Goal: Navigation & Orientation: Find specific page/section

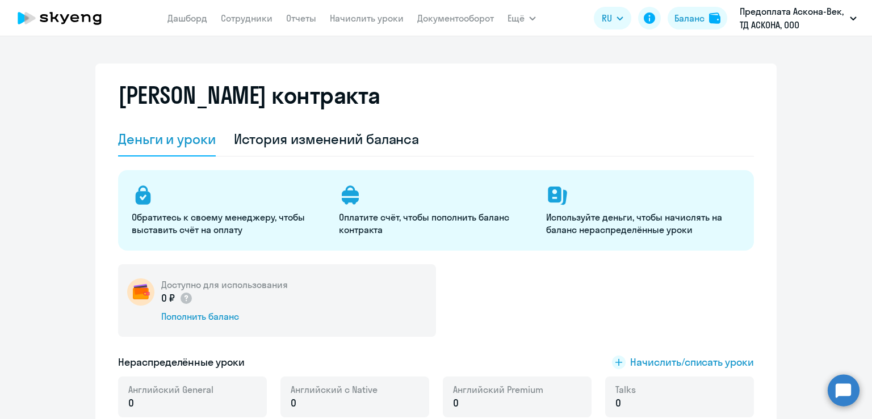
select select "english_adult_not_native_speaker"
click at [829, 25] on p "Предоплата Аскона-Век, ТД АСКОНА, ООО" at bounding box center [793, 18] width 106 height 27
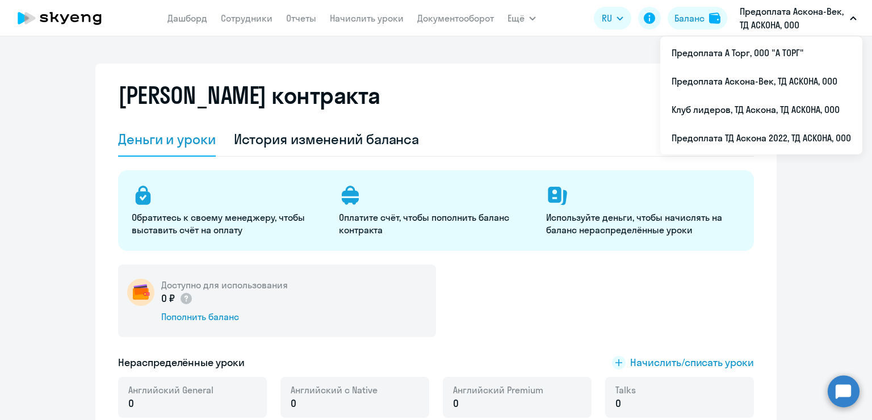
click at [770, 25] on p "Предоплата Аскона-Век, ТД АСКОНА, ООО" at bounding box center [793, 18] width 106 height 27
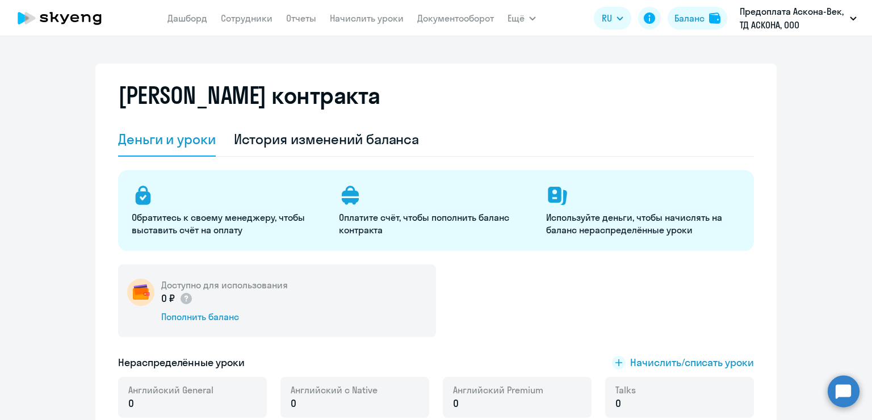
click at [770, 25] on p "Предоплата Аскона-Век, ТД АСКОНА, ООО" at bounding box center [793, 18] width 106 height 27
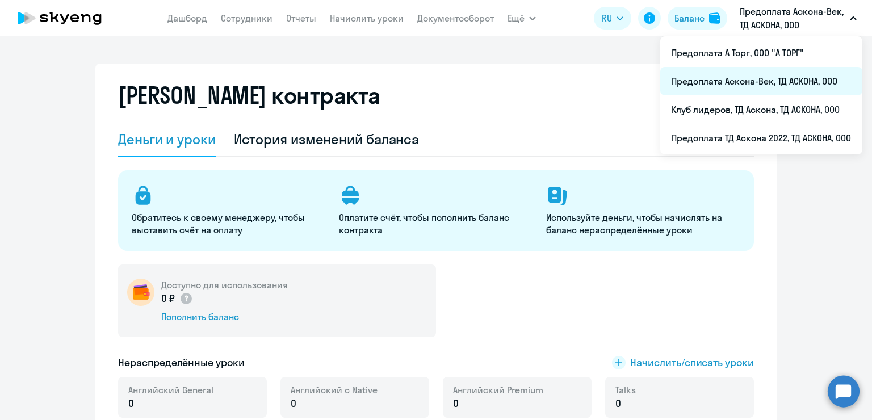
click at [776, 85] on li "Предоплата Аскона-Век, ТД АСКОНА, ООО" at bounding box center [761, 81] width 202 height 28
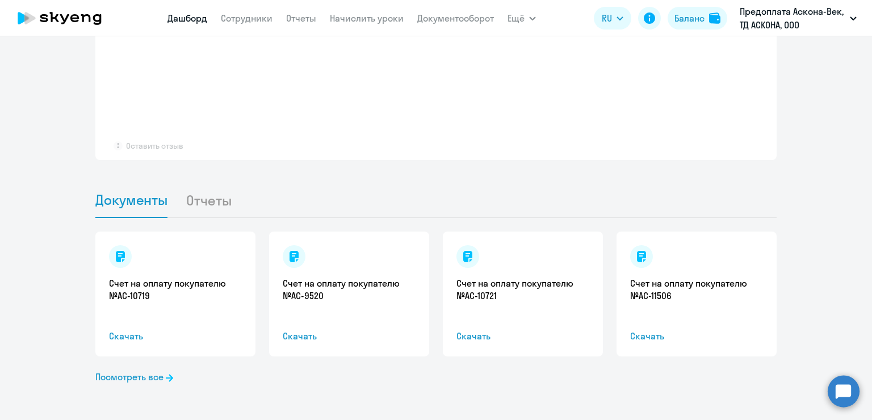
select select "30"
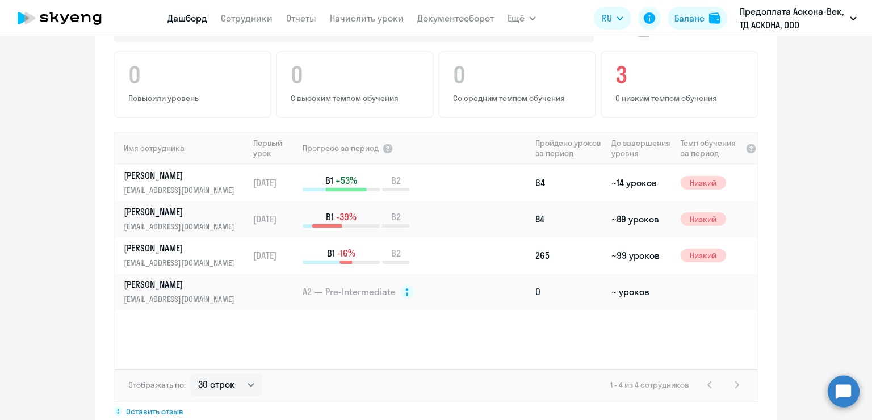
scroll to position [704, 0]
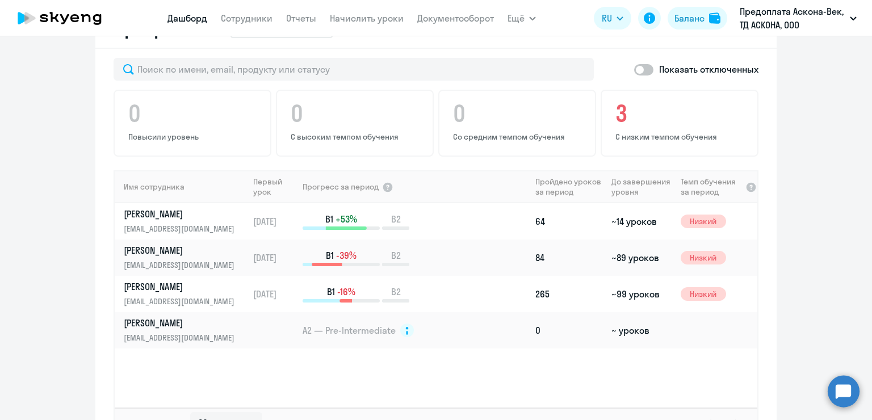
click at [818, 28] on p "Предоплата Аскона-Век, ТД АСКОНА, ООО" at bounding box center [793, 18] width 106 height 27
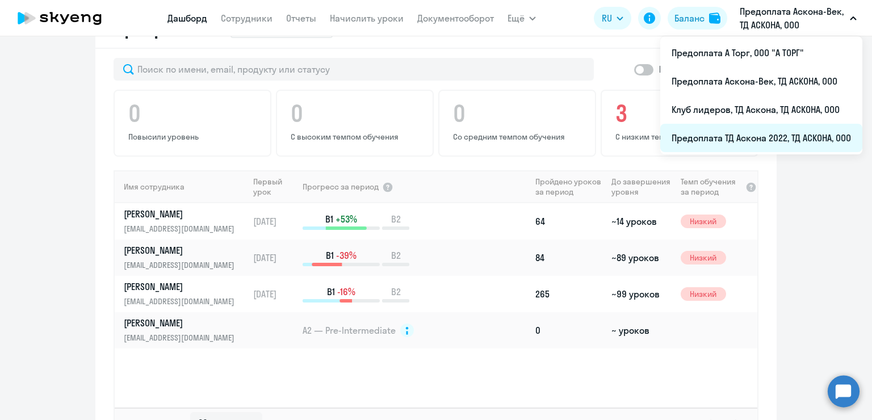
click at [795, 134] on li "Предоплата ТД Аскона 2022, ТД АСКОНА, ООО" at bounding box center [761, 138] width 202 height 28
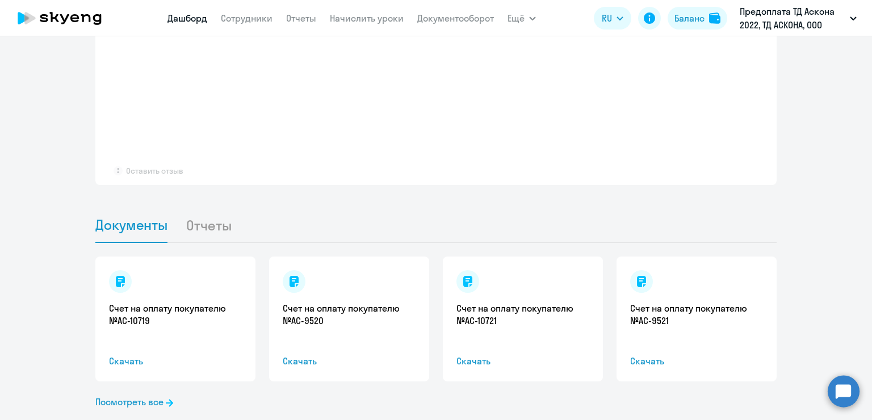
scroll to position [917, 0]
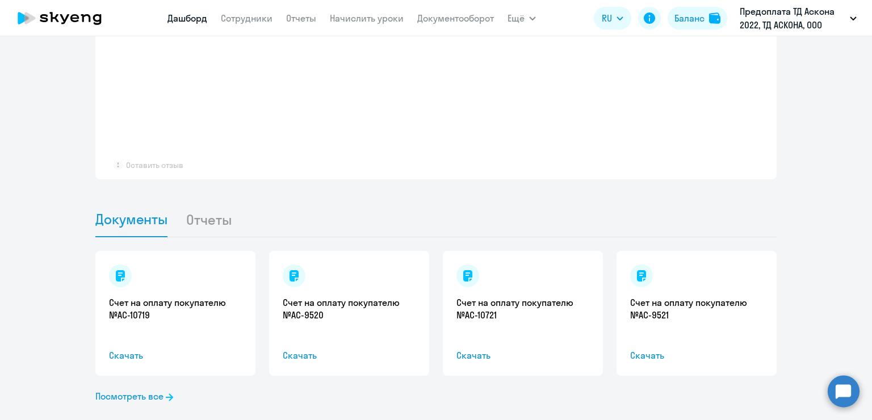
select select "30"
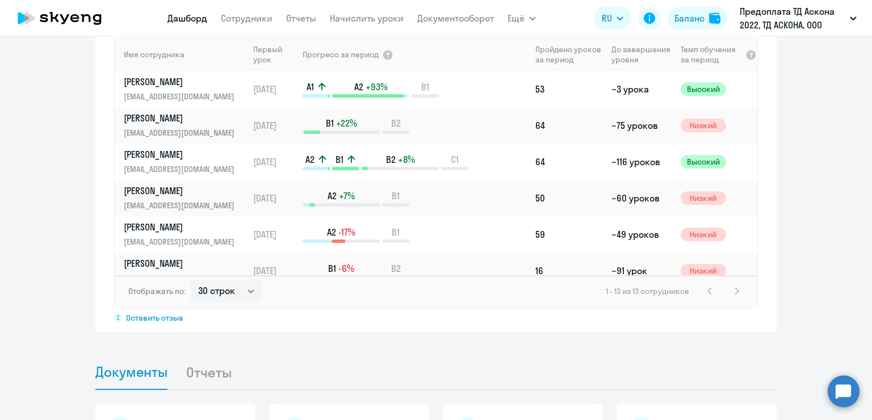
scroll to position [761, 0]
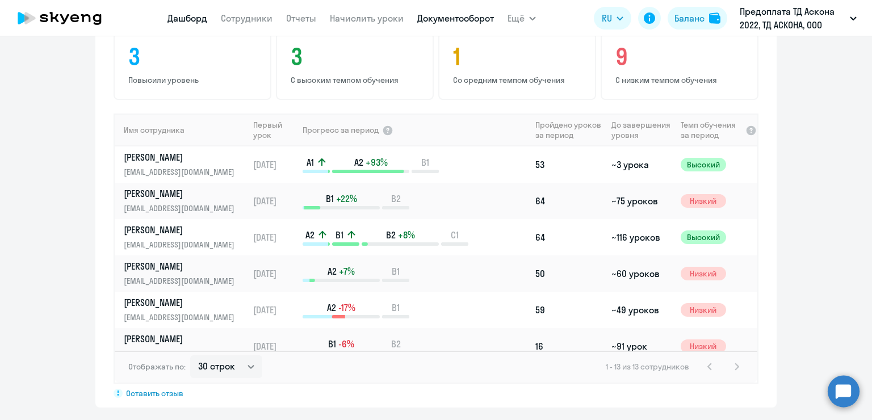
click at [459, 23] on link "Документооборот" at bounding box center [455, 17] width 77 height 11
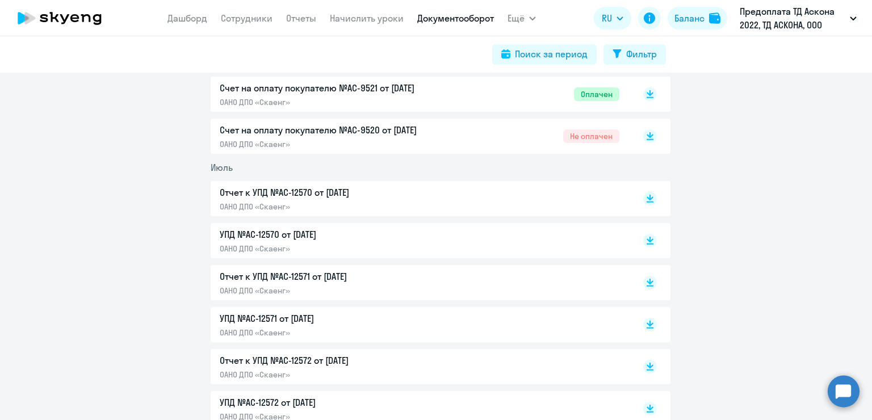
scroll to position [624, 0]
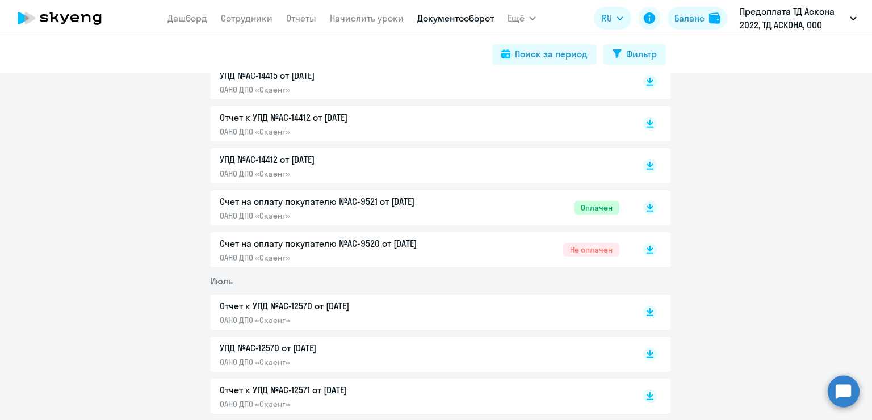
click at [451, 245] on p "Счет на оплату покупателю №AC-9520 от [DATE]" at bounding box center [339, 244] width 238 height 14
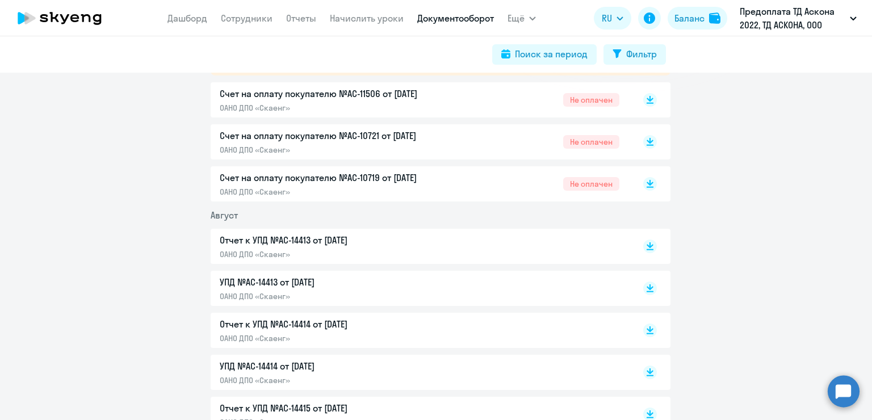
scroll to position [170, 0]
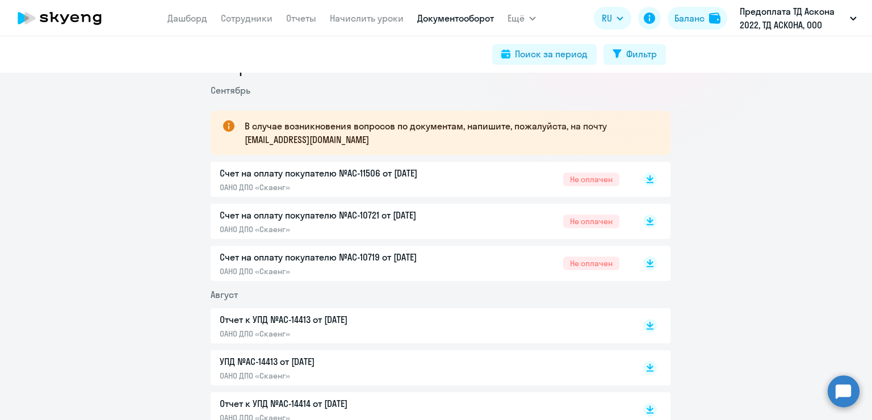
click at [481, 260] on div "Счет на оплату покупателю №AC-10719 от [DATE] ОАНО ДПО «Скаенг» Не оплачен" at bounding box center [420, 263] width 400 height 26
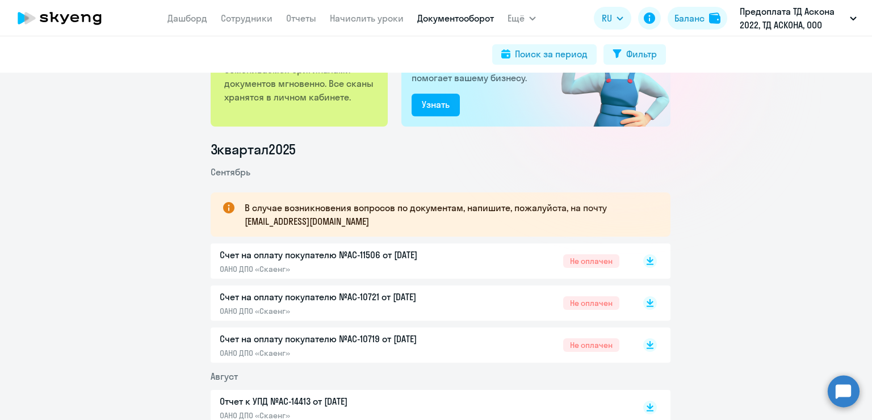
scroll to position [114, 0]
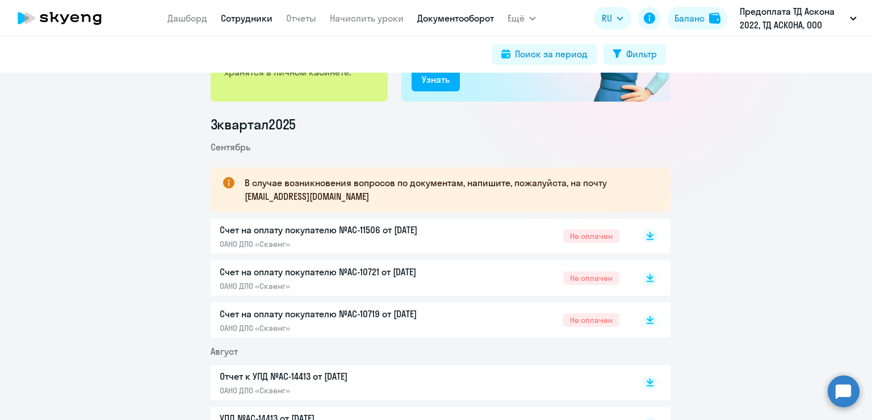
click at [241, 16] on link "Сотрудники" at bounding box center [247, 17] width 52 height 11
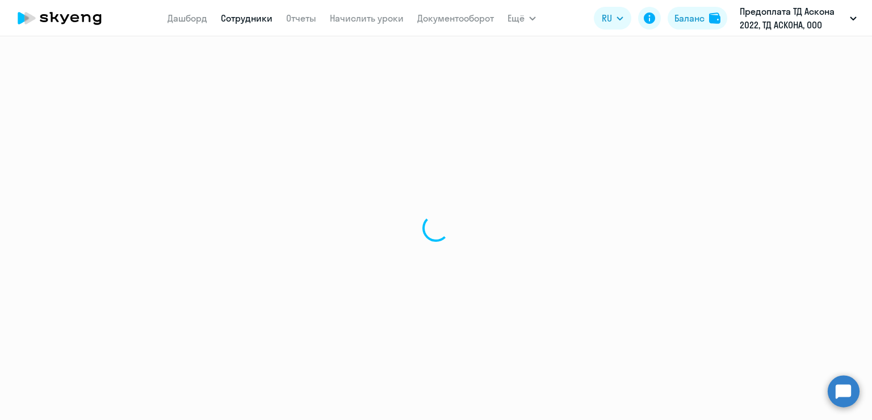
select select "30"
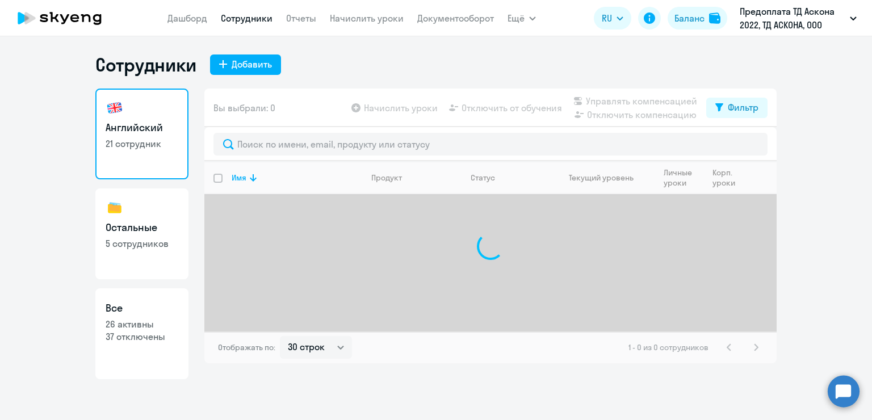
click at [154, 322] on p "26 активны" at bounding box center [142, 324] width 73 height 12
select select "30"
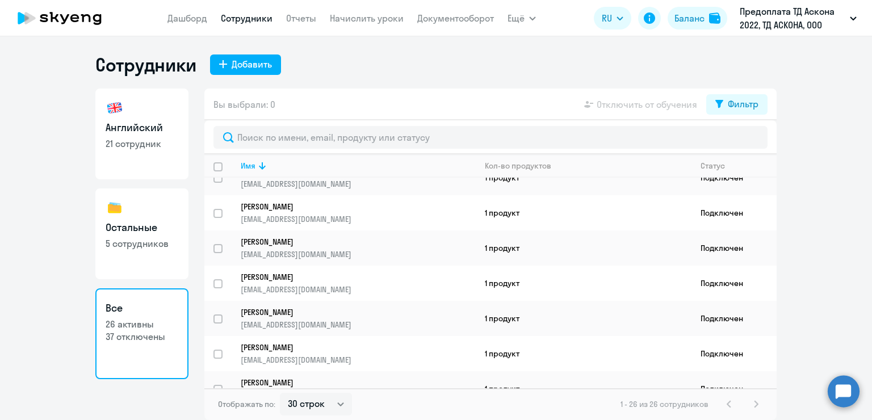
scroll to position [715, 0]
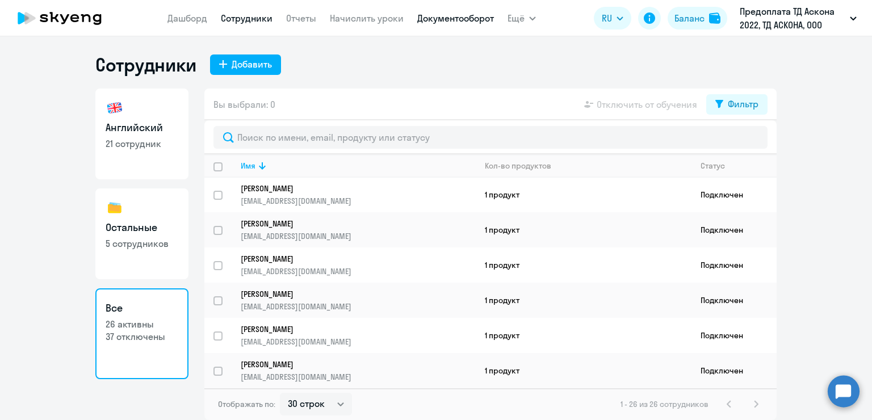
click at [468, 22] on link "Документооборот" at bounding box center [455, 17] width 77 height 11
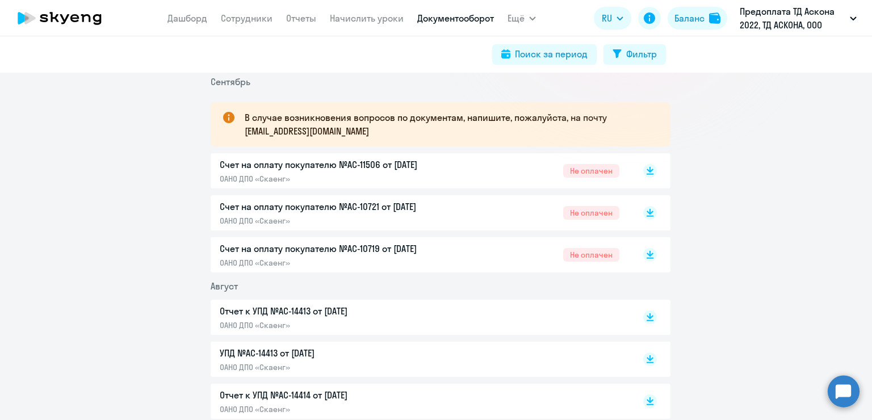
scroll to position [227, 0]
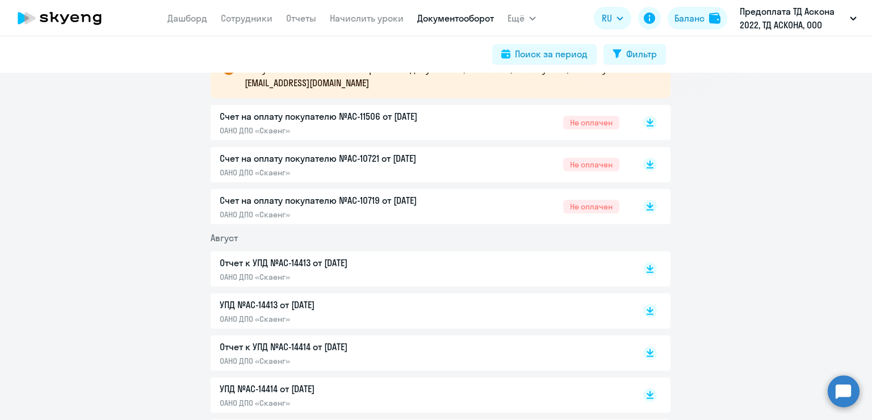
click at [427, 270] on div "Отчет к УПД №AC-14413 от [DATE] ОАНО ДПО «Скаенг»" at bounding box center [339, 269] width 238 height 26
click at [306, 314] on p "ОАНО ДПО «Скаенг»" at bounding box center [339, 319] width 238 height 10
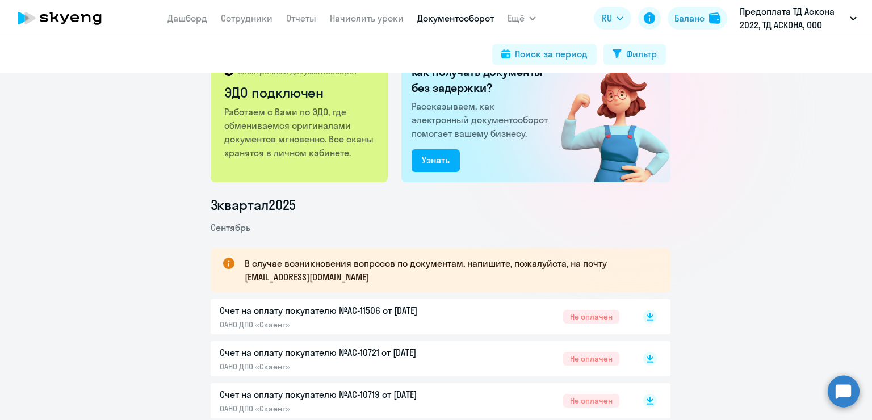
scroll to position [0, 0]
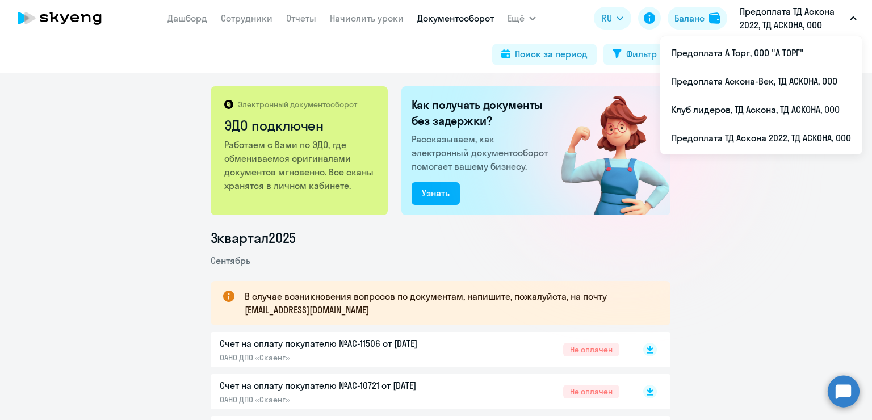
click at [797, 28] on p "Предоплата ТД Аскона 2022, ТД АСКОНА, ООО" at bounding box center [793, 18] width 106 height 27
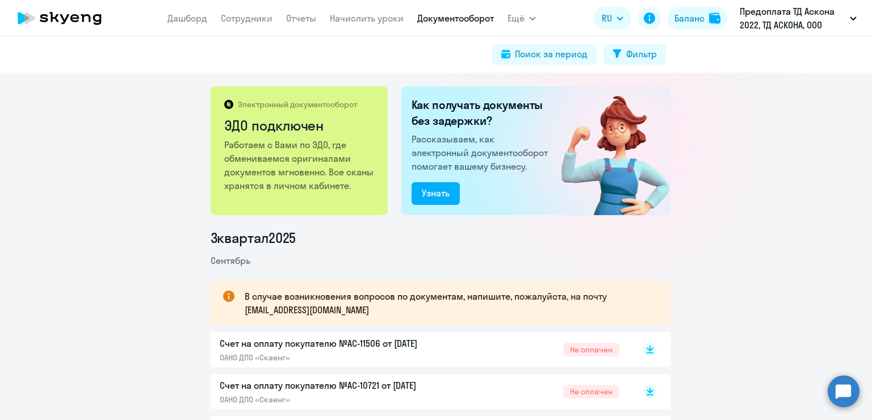
click at [797, 27] on p "Предоплата ТД Аскона 2022, ТД АСКОНА, ООО" at bounding box center [793, 18] width 106 height 27
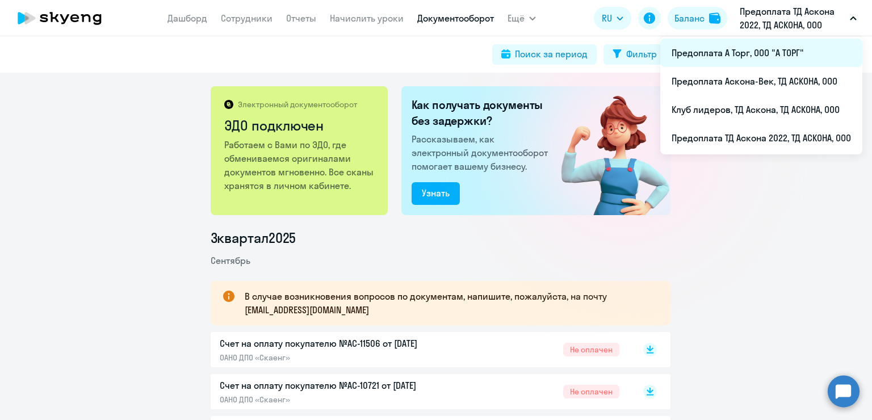
click at [773, 54] on li "Предоплата А Торг, ООО "А ТОРГ"" at bounding box center [761, 53] width 202 height 28
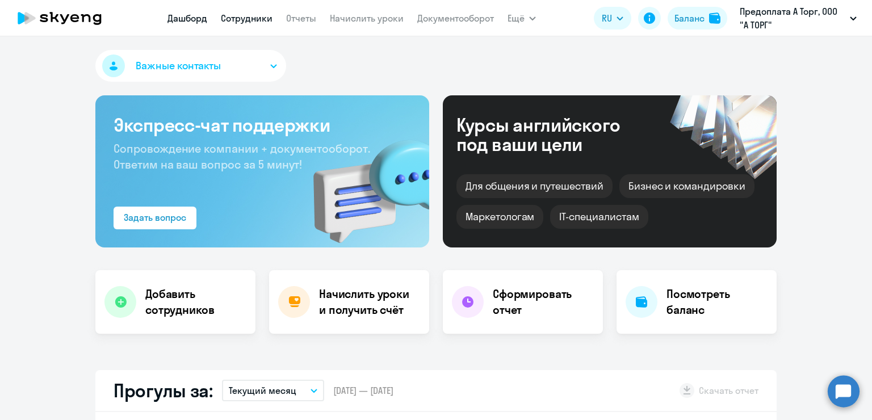
click at [250, 17] on link "Сотрудники" at bounding box center [247, 17] width 52 height 11
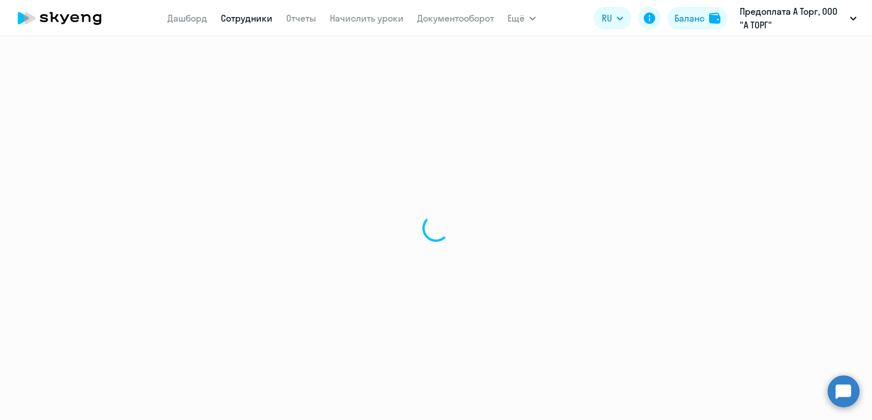
select select "30"
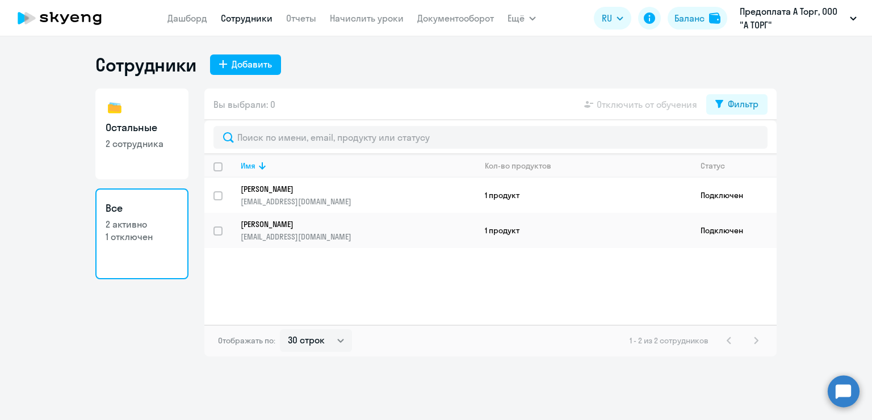
click at [147, 140] on p "2 сотрудника" at bounding box center [142, 143] width 73 height 12
select select "30"
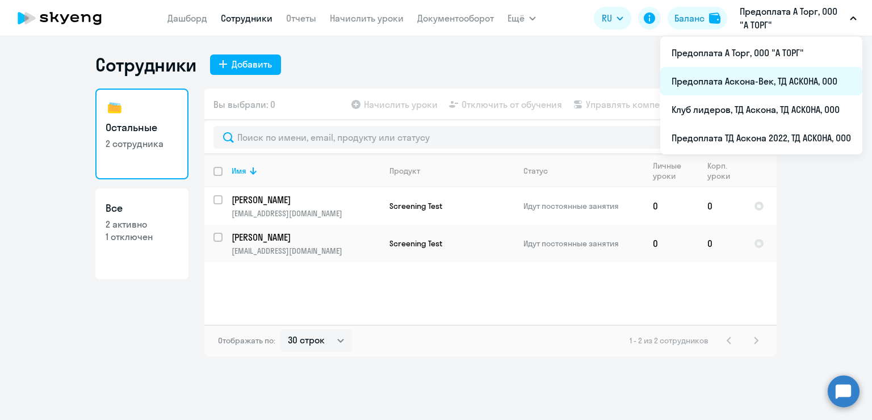
click at [779, 83] on li "Предоплата Аскона-Век, ТД АСКОНА, ООО" at bounding box center [761, 81] width 202 height 28
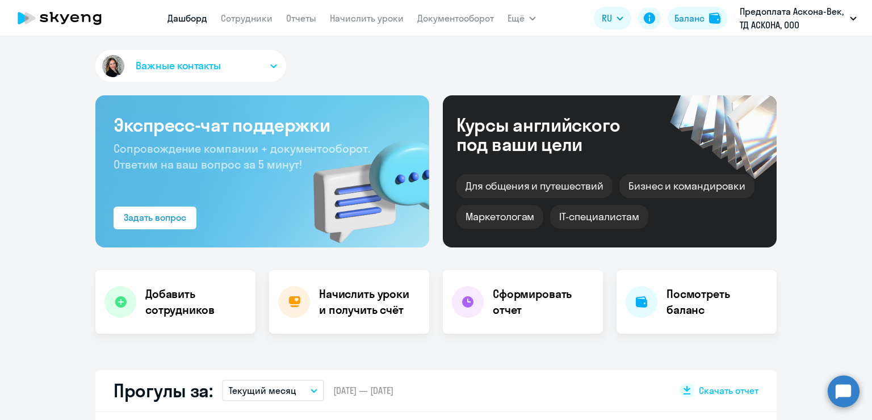
click at [222, 11] on app-menu-item-link "Сотрудники" at bounding box center [247, 18] width 52 height 14
click at [228, 12] on link "Сотрудники" at bounding box center [247, 17] width 52 height 11
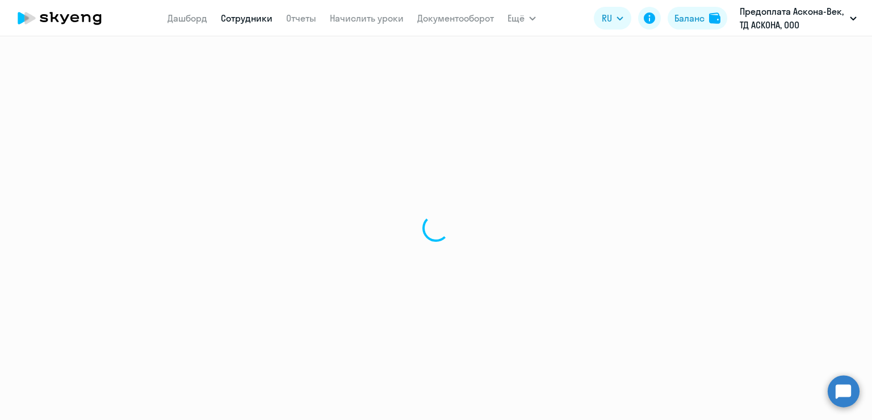
select select "30"
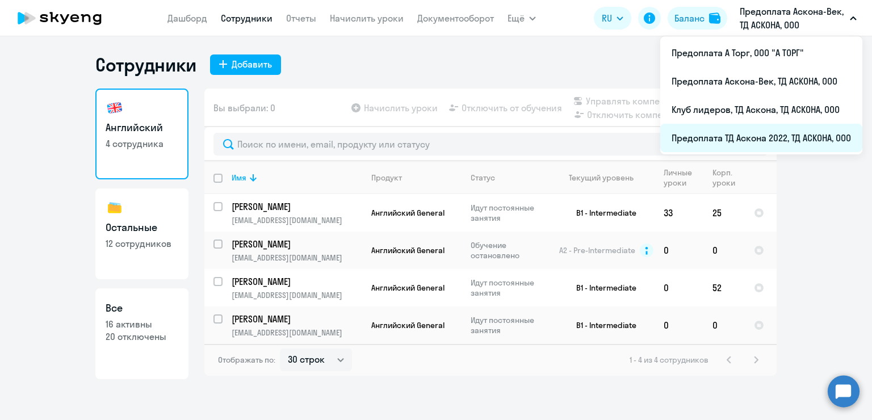
click at [775, 140] on li "Предоплата ТД Аскона 2022, ТД АСКОНА, ООО" at bounding box center [761, 138] width 202 height 28
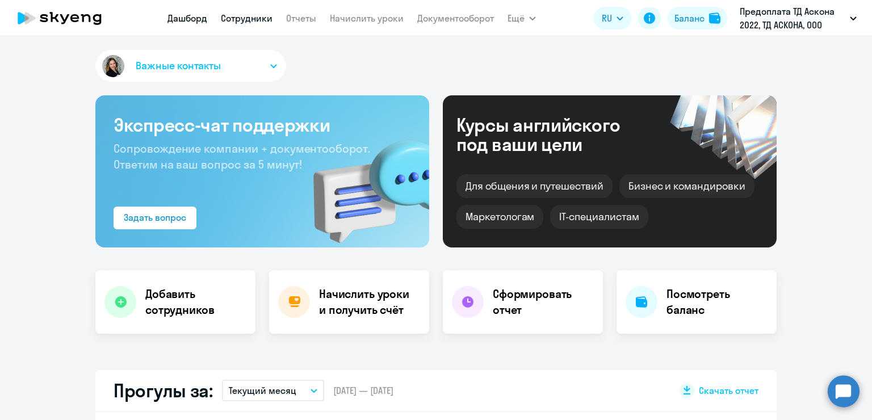
click at [255, 14] on link "Сотрудники" at bounding box center [247, 17] width 52 height 11
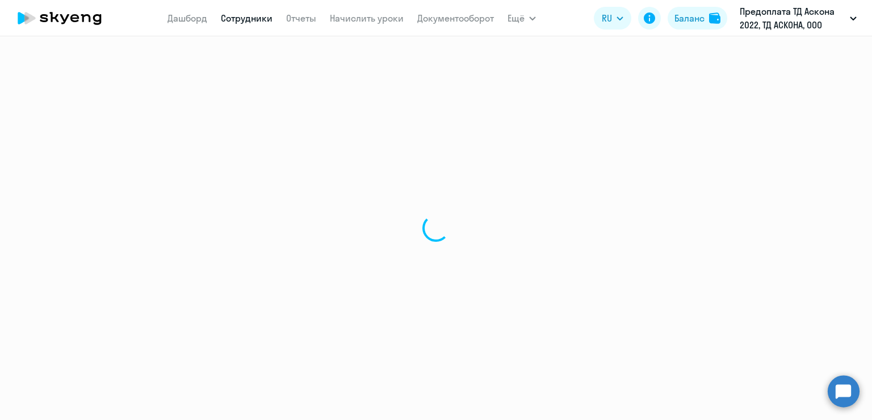
select select "30"
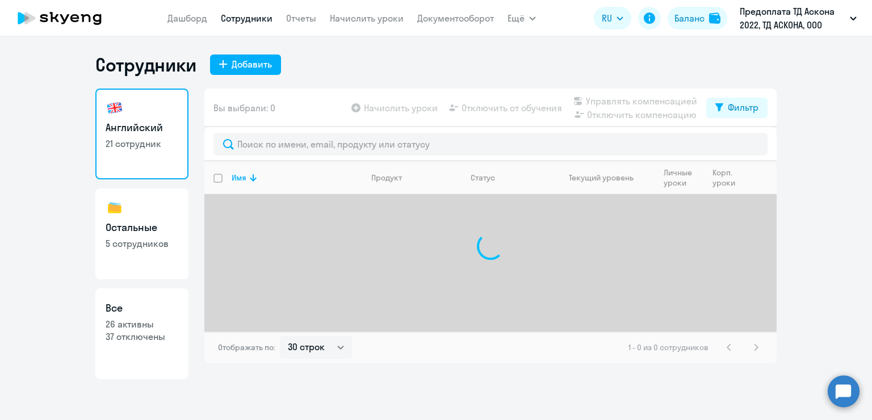
click at [167, 306] on h3 "Все" at bounding box center [142, 308] width 73 height 15
select select "30"
